Goal: Information Seeking & Learning: Learn about a topic

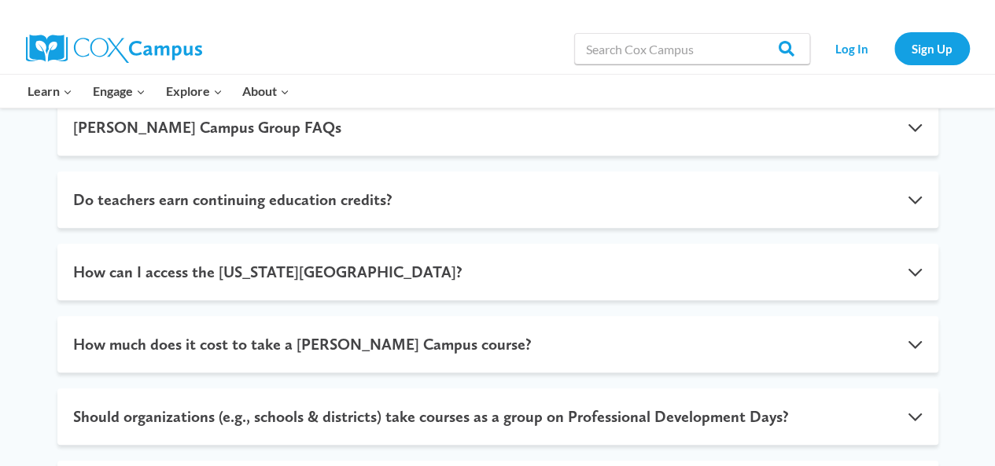
scroll to position [629, 0]
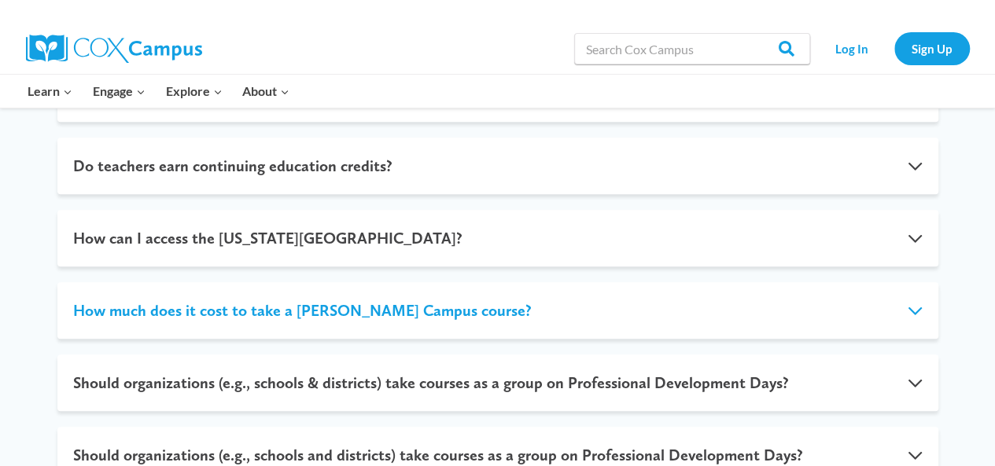
click at [349, 282] on button "How much does it cost to take a Cox Campus course?" at bounding box center [497, 310] width 881 height 57
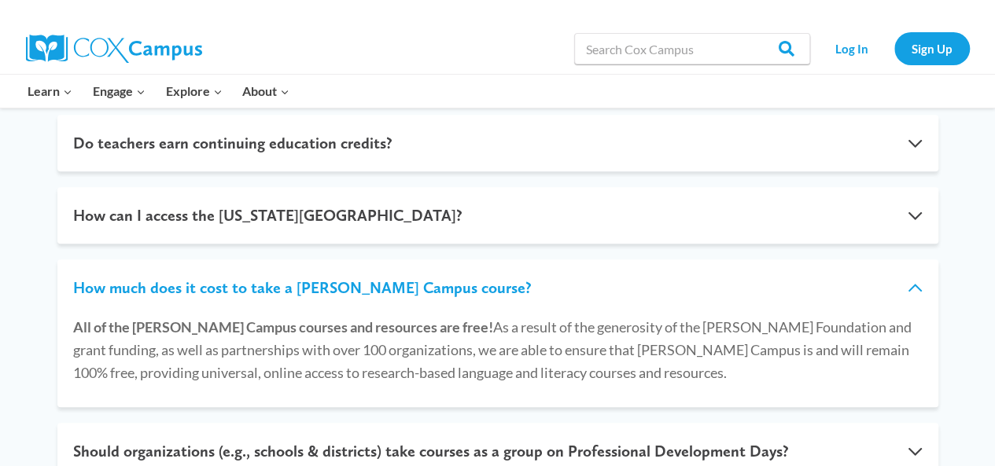
scroll to position [358, 0]
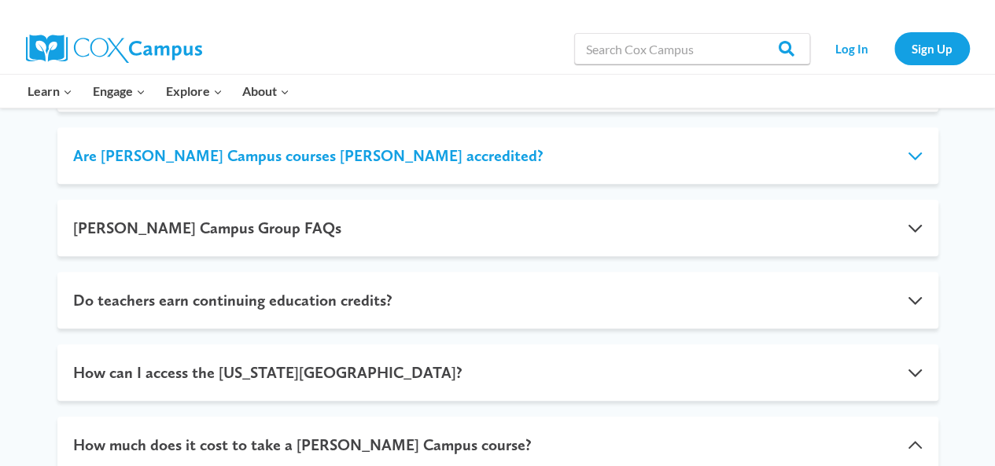
click at [381, 170] on button "Are [PERSON_NAME] Campus courses [PERSON_NAME] accredited?" at bounding box center [497, 155] width 881 height 57
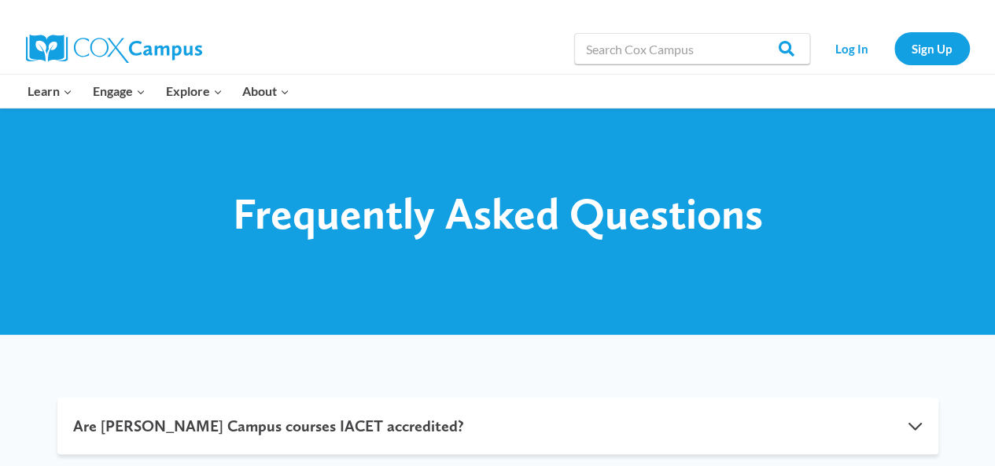
scroll to position [0, 0]
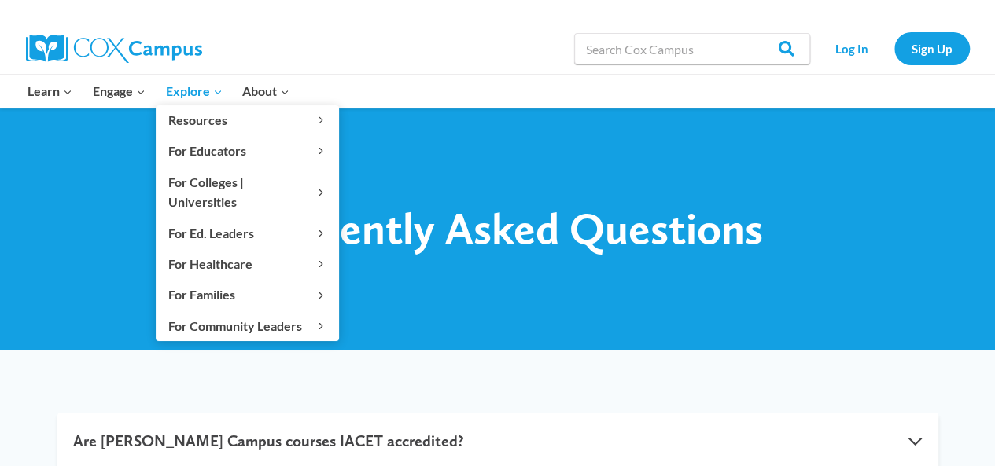
click at [208, 90] on span "Explore Expand" at bounding box center [193, 91] width 57 height 20
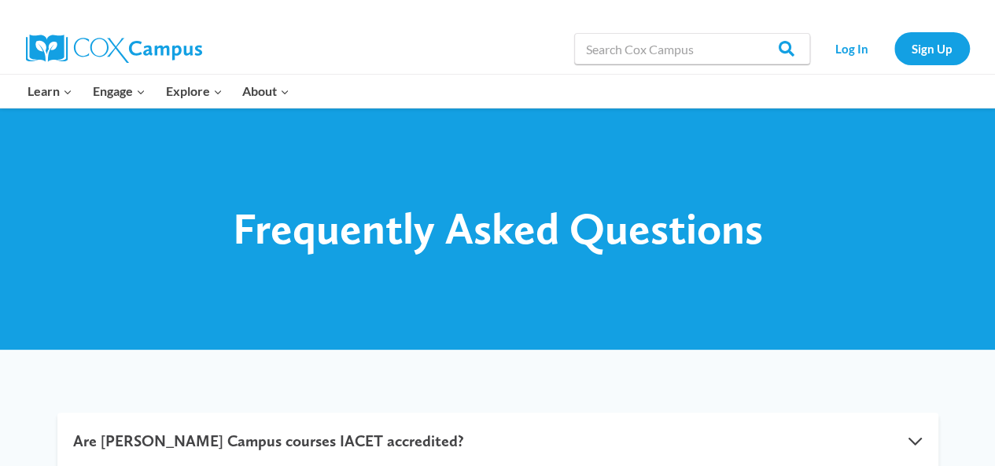
click at [614, 304] on div at bounding box center [497, 229] width 995 height 242
click at [615, 53] on input "Search in https://coxcampus.org/" at bounding box center [692, 48] width 236 height 31
type input "dyxlexia"
click at [748, 33] on input "Search" at bounding box center [778, 48] width 61 height 31
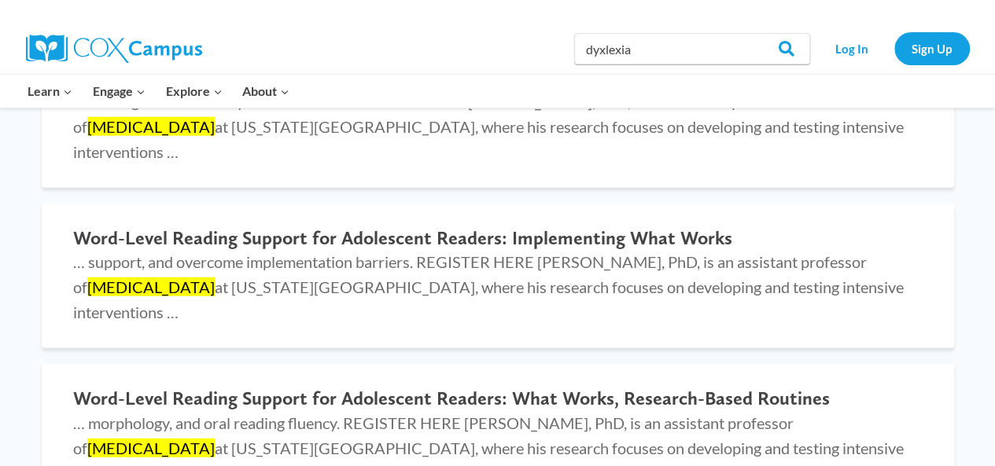
scroll to position [1730, 0]
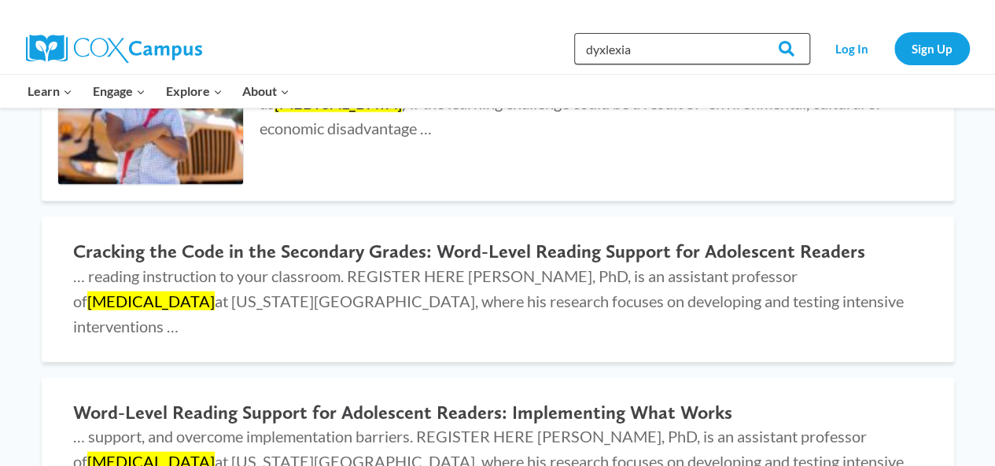
click at [550, 56] on div "Search in [URL][DOMAIN_NAME] dyxlexia Search Search Log In Sign Up" at bounding box center [679, 49] width 582 height 50
click at [666, 50] on input "dyxlexia" at bounding box center [692, 48] width 236 height 31
type input "dyxlexia module"
click at [748, 33] on input "Search" at bounding box center [778, 48] width 61 height 31
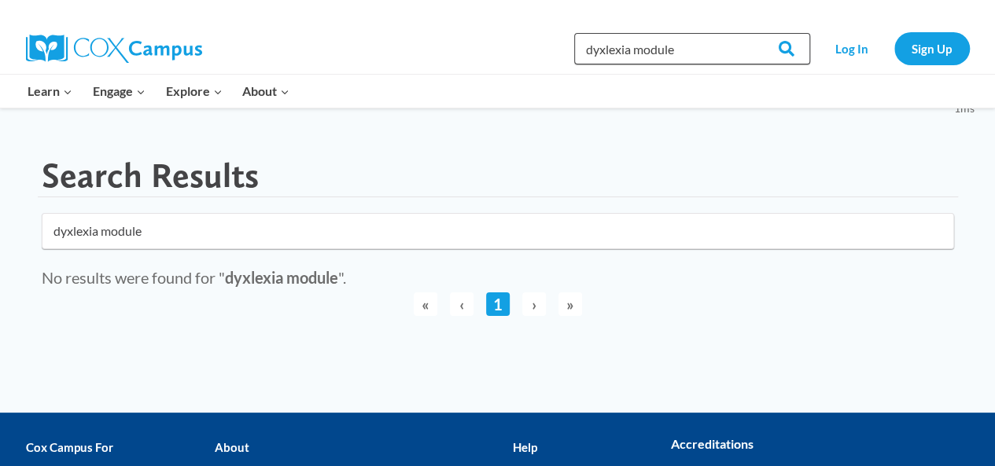
click at [607, 51] on input "dyxlexia module" at bounding box center [692, 48] width 236 height 31
click at [600, 53] on input "dyxlexia module" at bounding box center [692, 48] width 236 height 31
drag, startPoint x: 604, startPoint y: 52, endPoint x: 612, endPoint y: 51, distance: 8.7
click at [604, 53] on input "dyxlexia module" at bounding box center [692, 48] width 236 height 31
type input "dyslexia module"
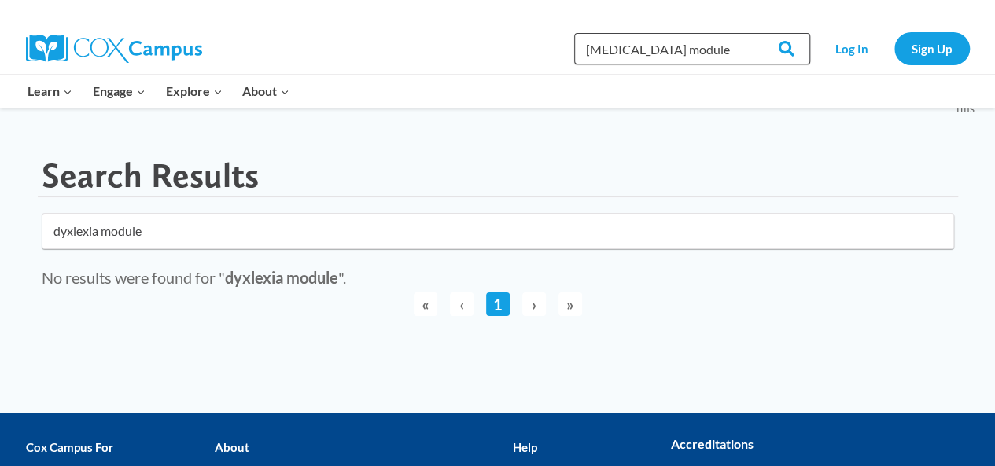
click at [748, 33] on input "Search" at bounding box center [778, 48] width 61 height 31
click at [453, 222] on input "dyslexia module" at bounding box center [498, 231] width 912 height 36
drag, startPoint x: 636, startPoint y: 48, endPoint x: 719, endPoint y: 42, distance: 82.8
click at [719, 42] on input "dyslexia module" at bounding box center [692, 48] width 236 height 31
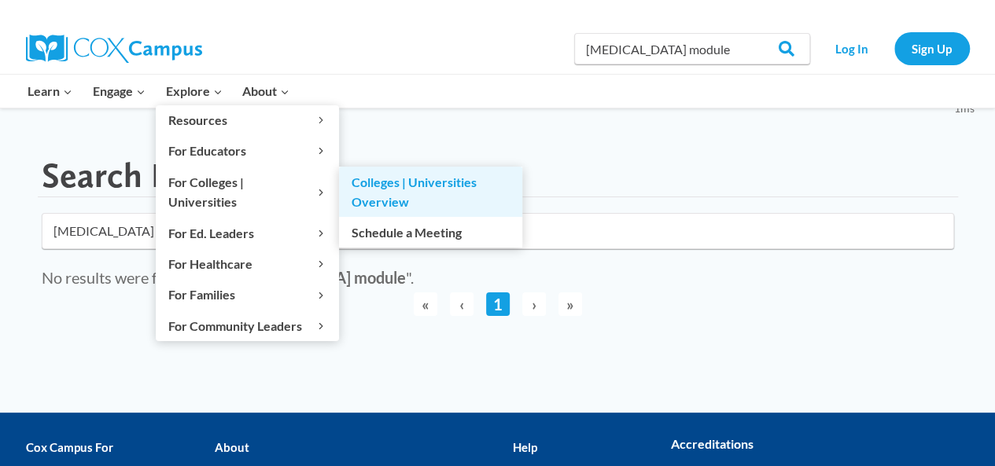
click at [374, 189] on link "Colleges | Universities Overview" at bounding box center [430, 192] width 183 height 50
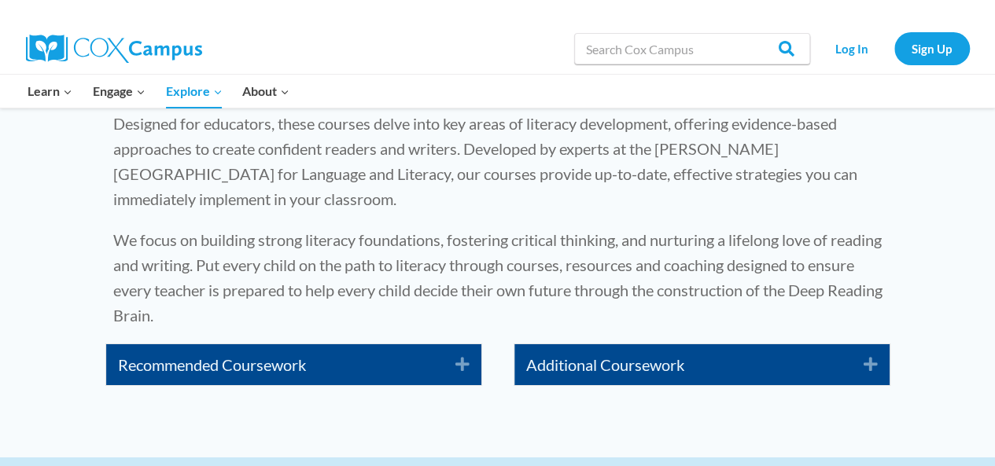
scroll to position [2673, 0]
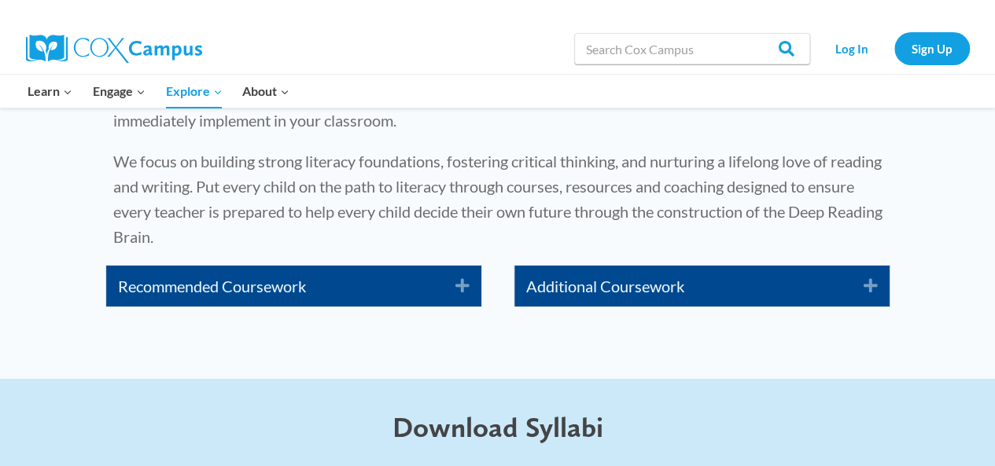
click at [347, 274] on link "Recommended Coursework" at bounding box center [275, 286] width 314 height 25
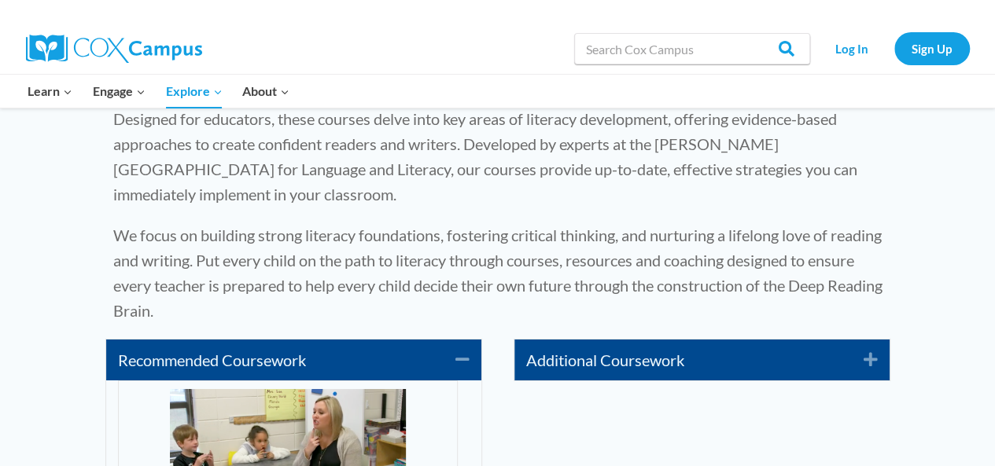
scroll to position [2594, 0]
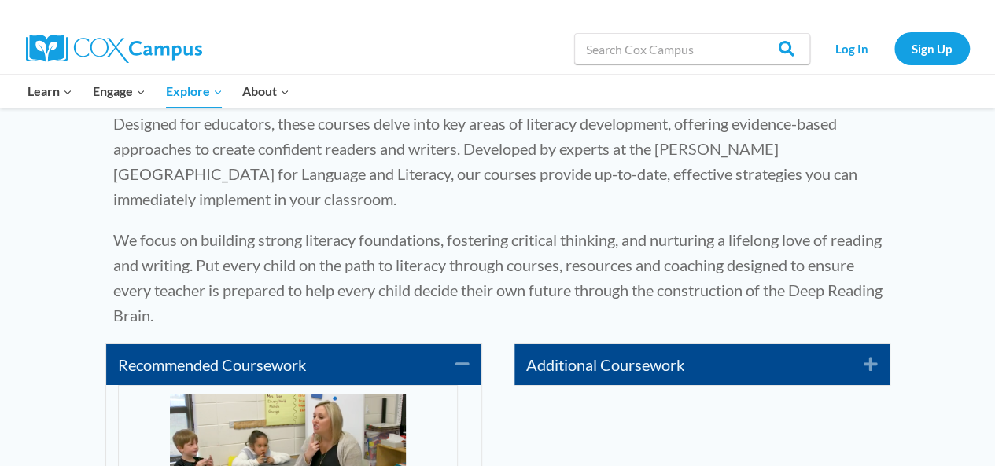
click at [572, 352] on link "Additional Coursework" at bounding box center [683, 364] width 314 height 25
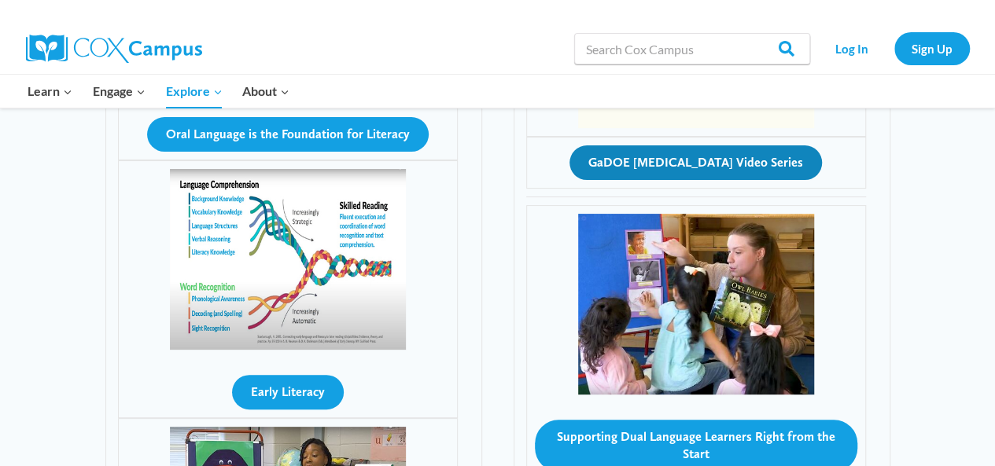
scroll to position [2830, 0]
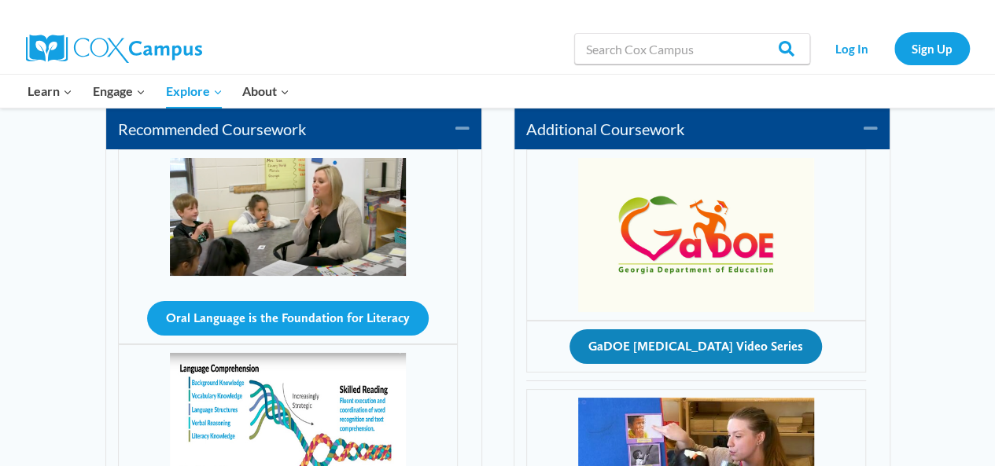
click at [664, 329] on button "GaDOE [MEDICAL_DATA] Video Series" at bounding box center [695, 346] width 252 height 35
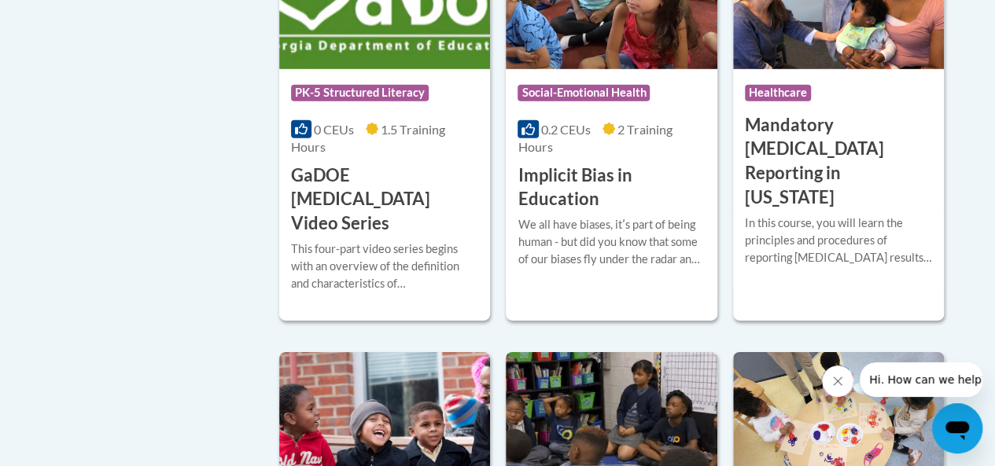
scroll to position [2280, 0]
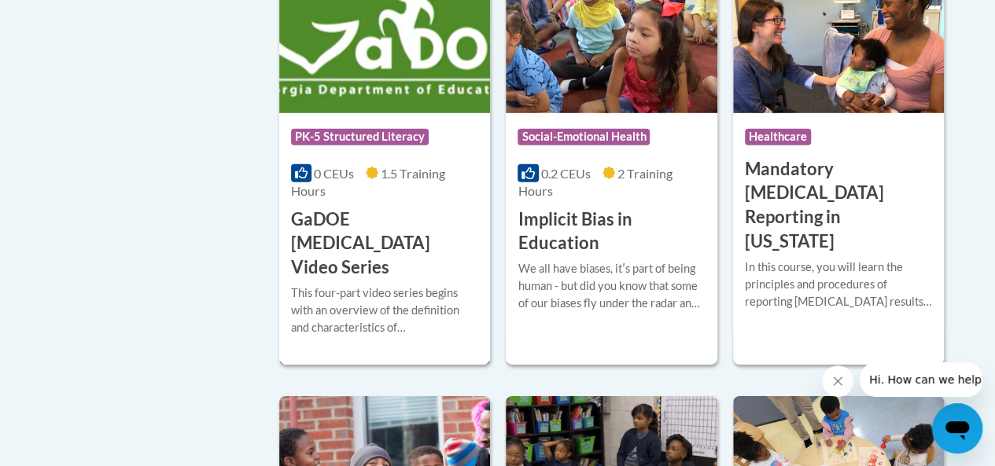
click at [392, 285] on div "This four-part video series begins with an overview of the definition and chara…" at bounding box center [384, 311] width 187 height 52
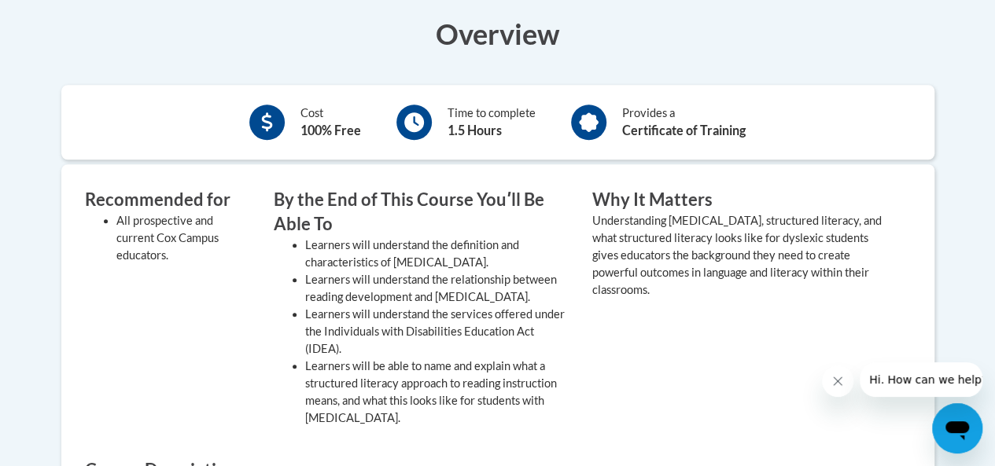
scroll to position [550, 0]
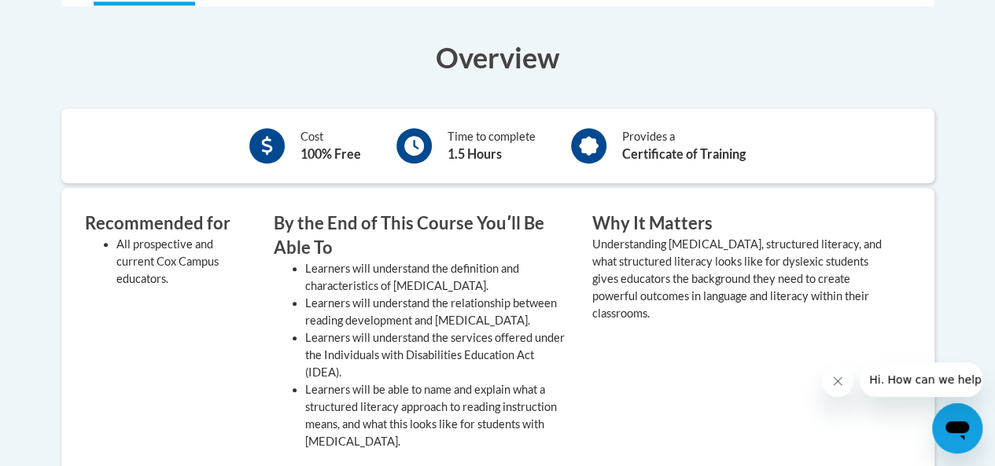
click at [643, 146] on b "Certificate of Training" at bounding box center [683, 153] width 123 height 15
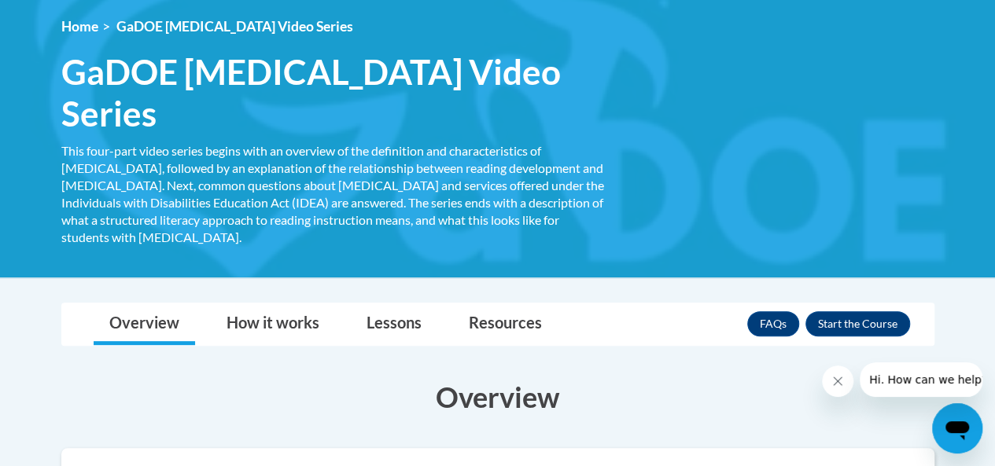
scroll to position [236, 0]
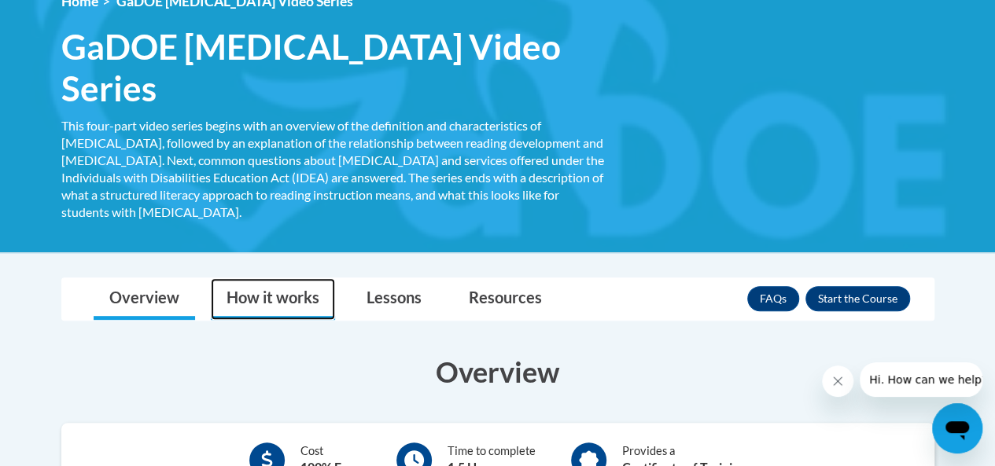
click at [300, 278] on link "How it works" at bounding box center [273, 299] width 124 height 42
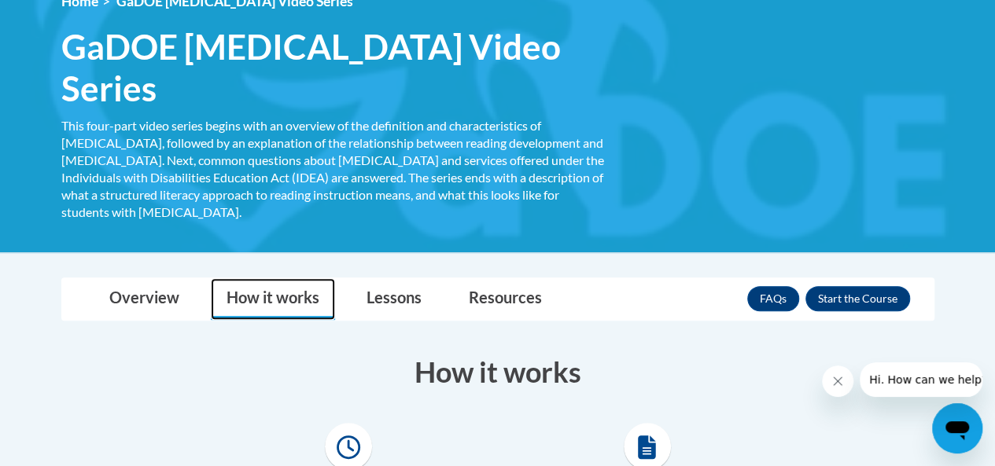
scroll to position [393, 0]
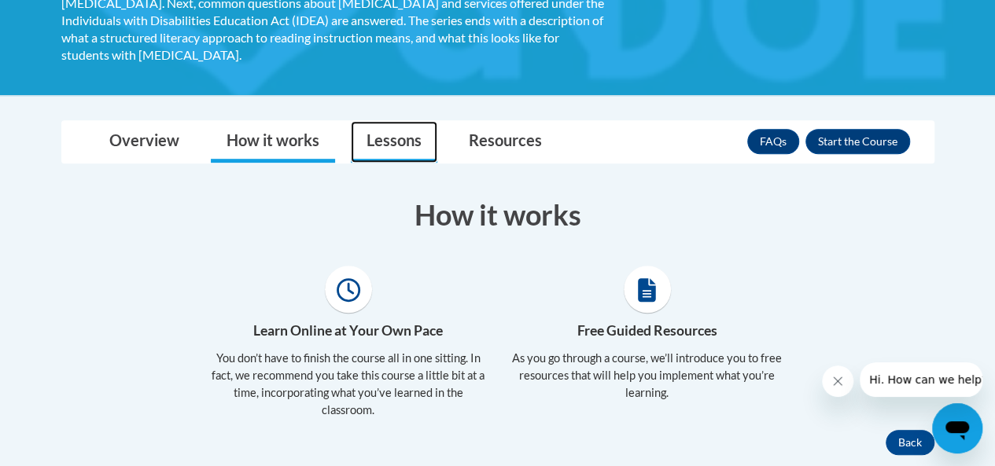
click at [429, 121] on link "Lessons" at bounding box center [394, 142] width 86 height 42
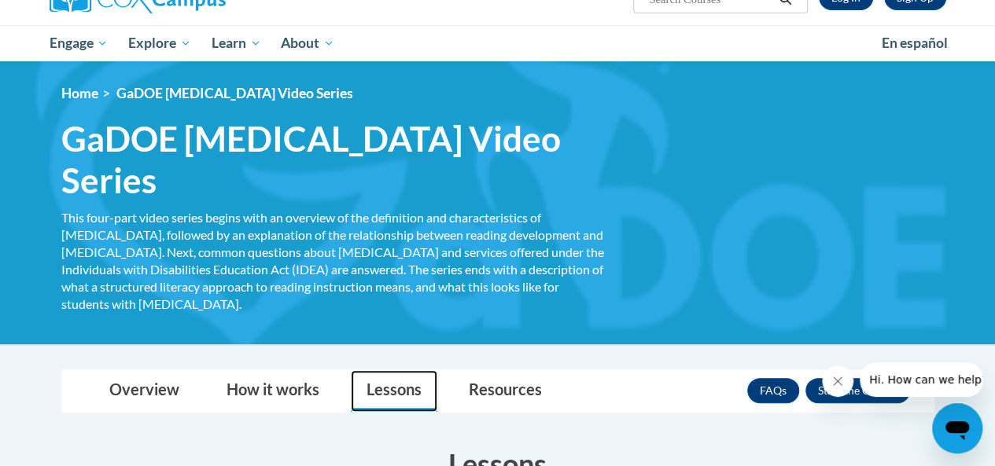
scroll to position [0, 0]
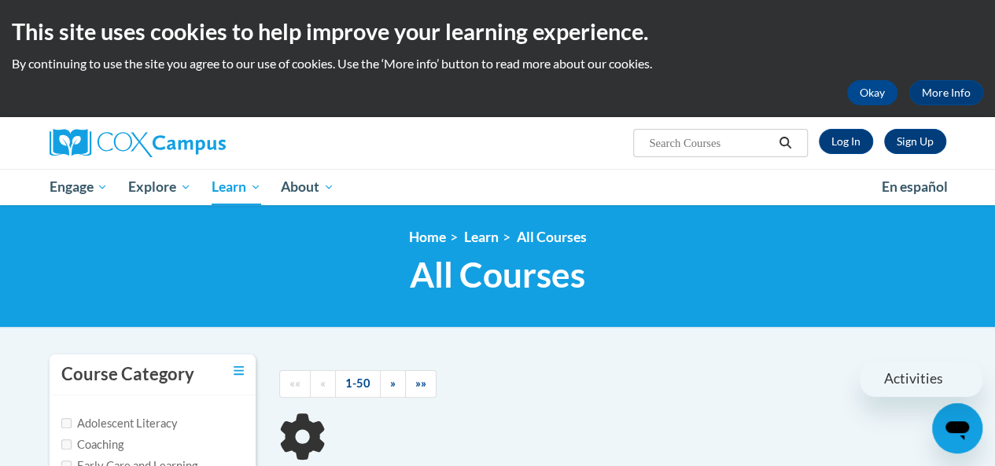
scroll to position [485, 0]
